Goal: Download file/media

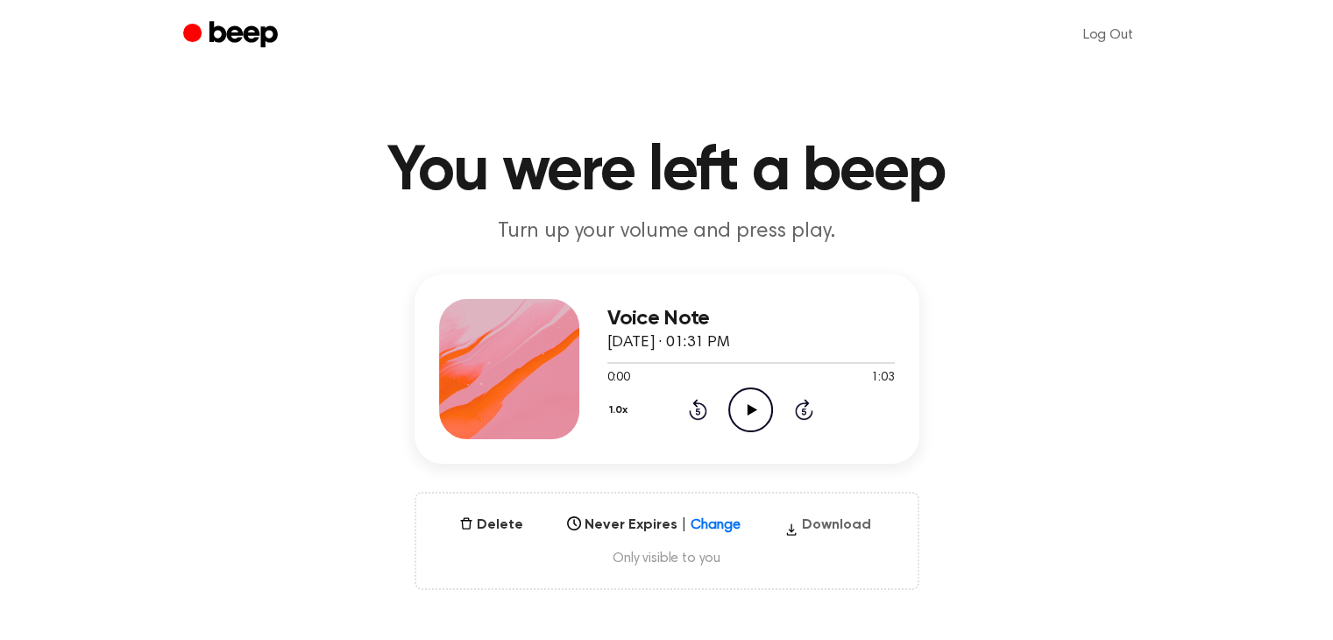
click at [855, 527] on button "Download" at bounding box center [827, 528] width 101 height 28
click at [750, 407] on icon at bounding box center [752, 409] width 10 height 11
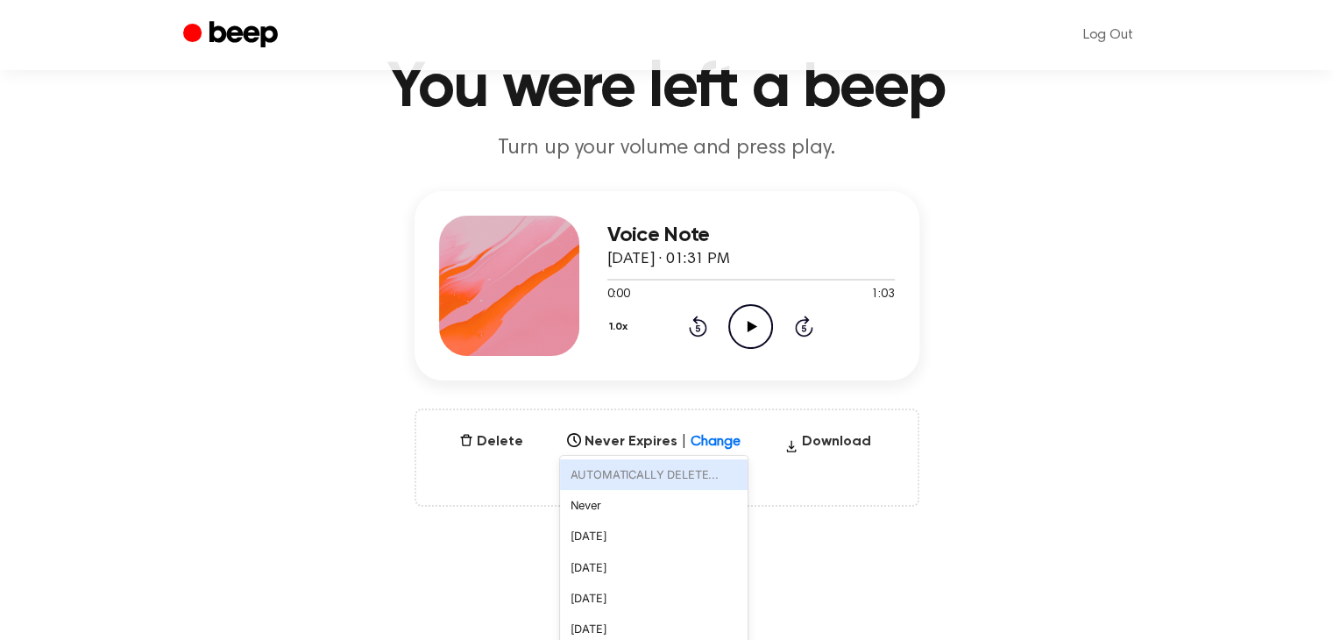
click at [706, 449] on div "option AUTOMATICALLY DELETE... focused disabled, 1 of 6. 6 results available. U…" at bounding box center [653, 436] width 187 height 25
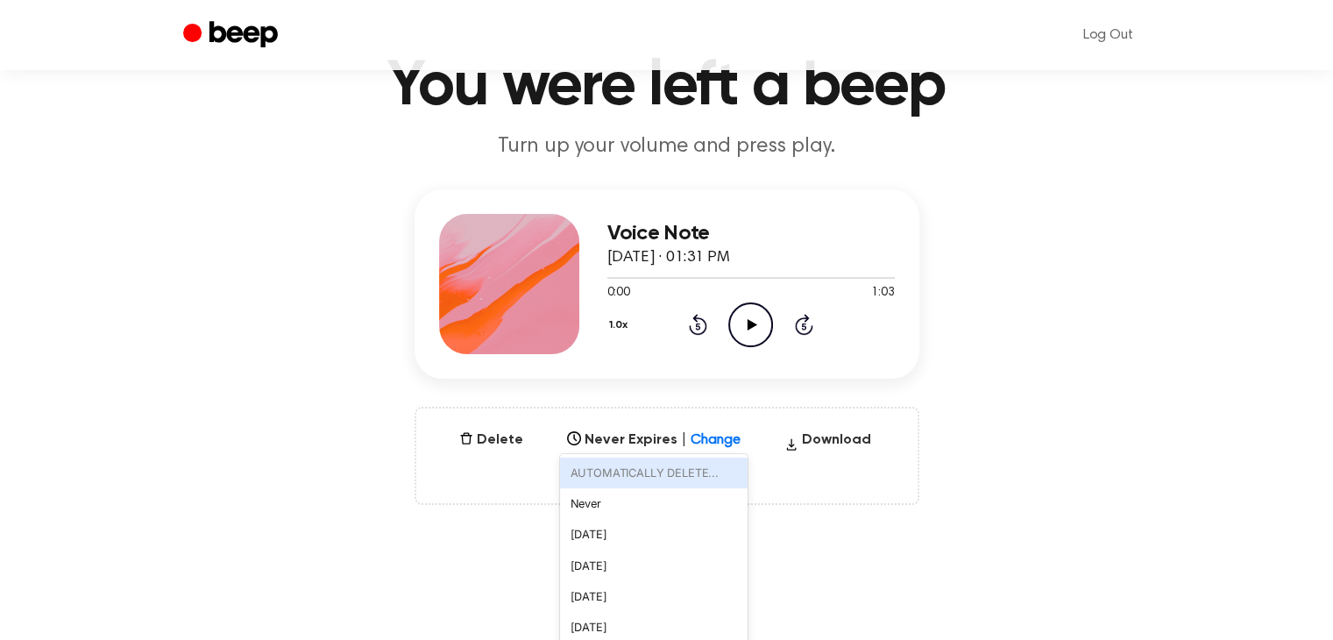
scroll to position [98, 0]
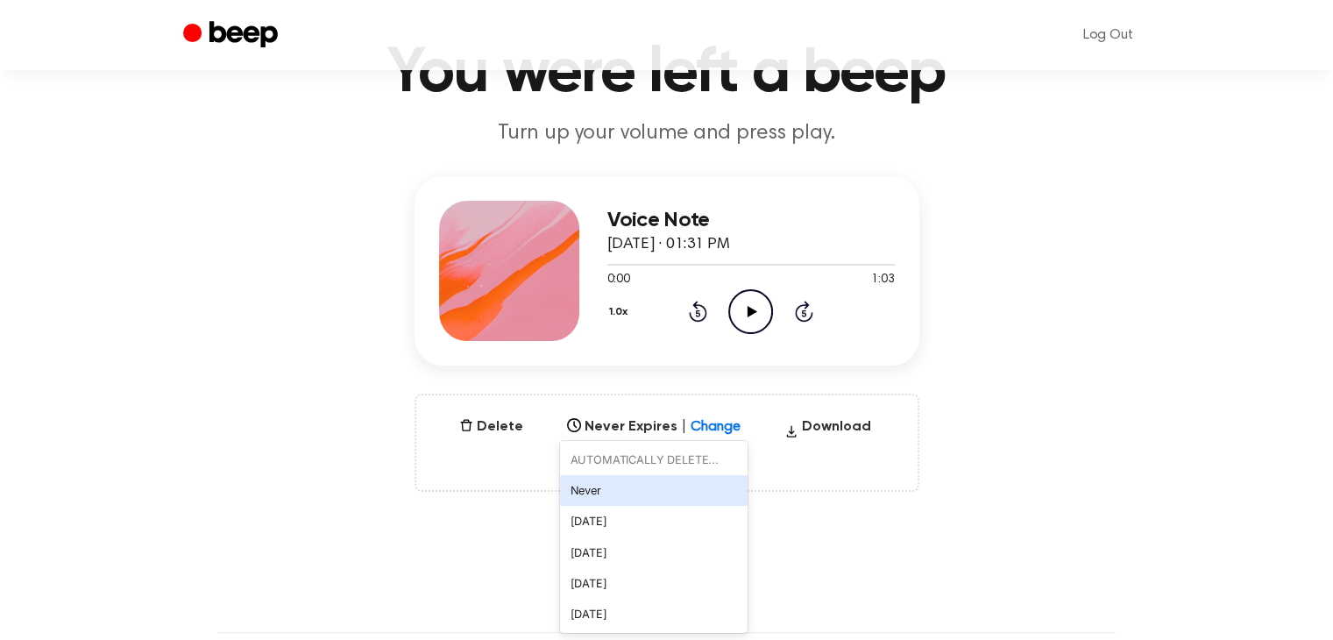
click at [652, 488] on div "Never" at bounding box center [653, 490] width 187 height 31
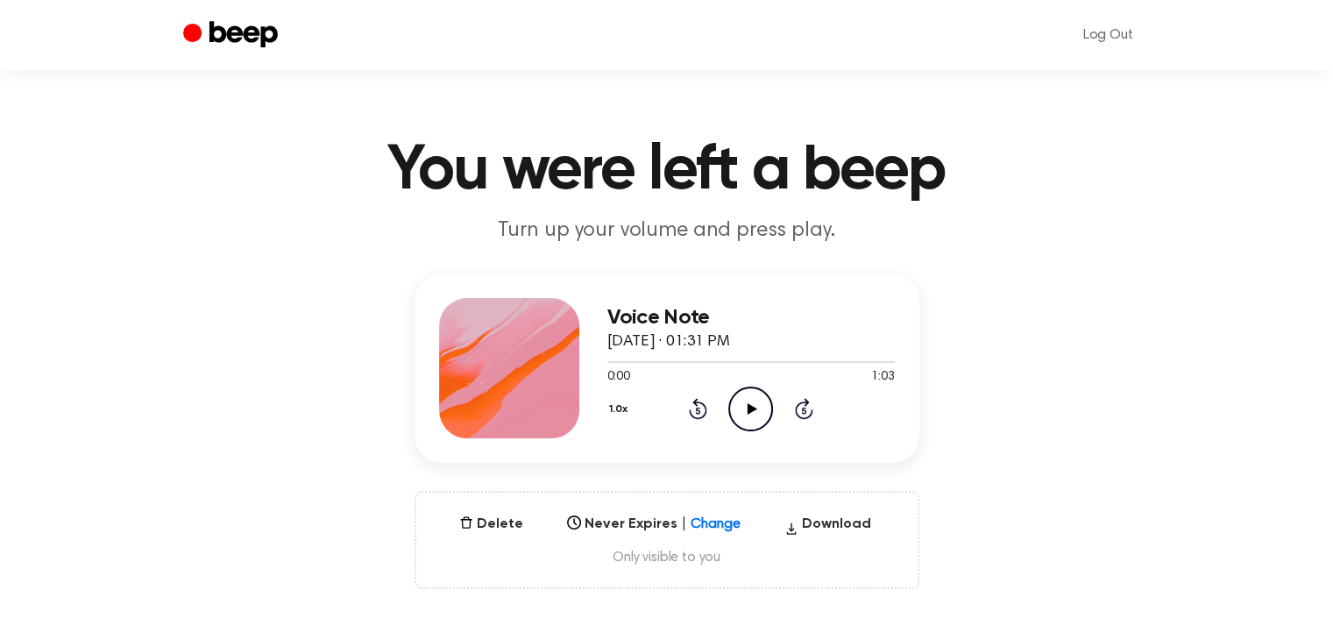
scroll to position [0, 0]
